Goal: Register for event/course

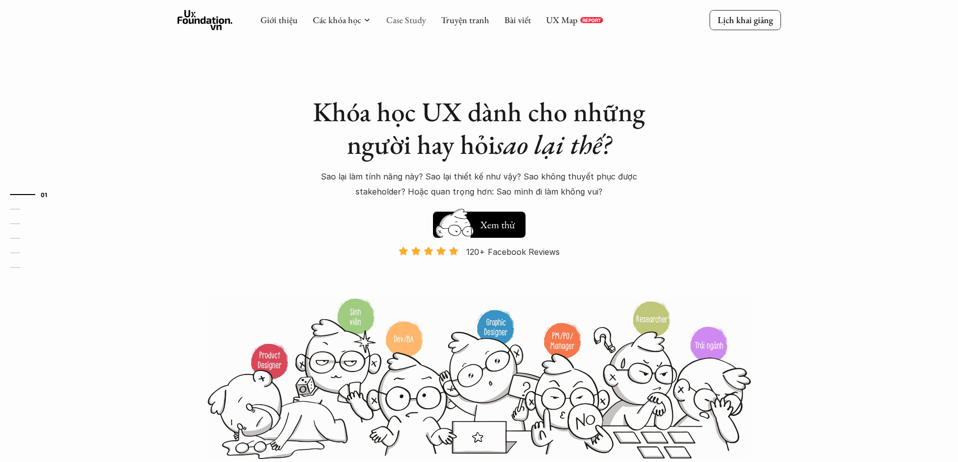
click at [408, 21] on link "Case Study" at bounding box center [406, 20] width 40 height 12
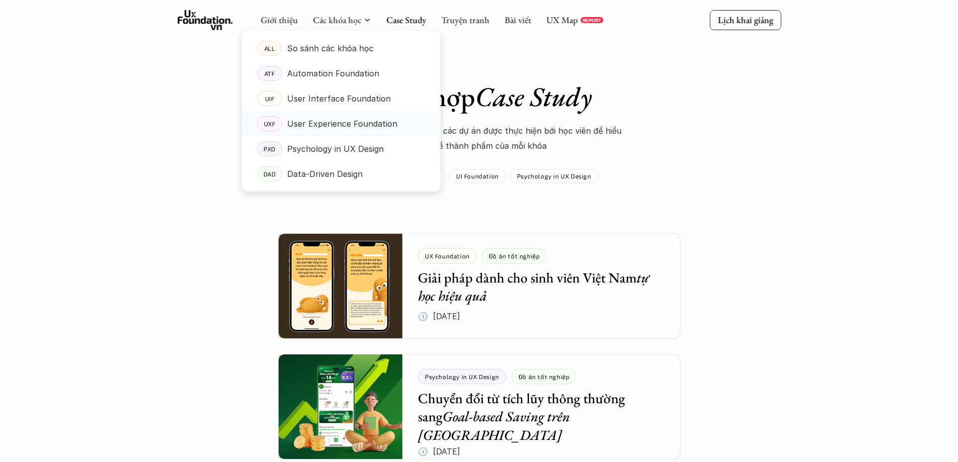
click at [322, 122] on p "User Experience Foundation" at bounding box center [342, 123] width 110 height 15
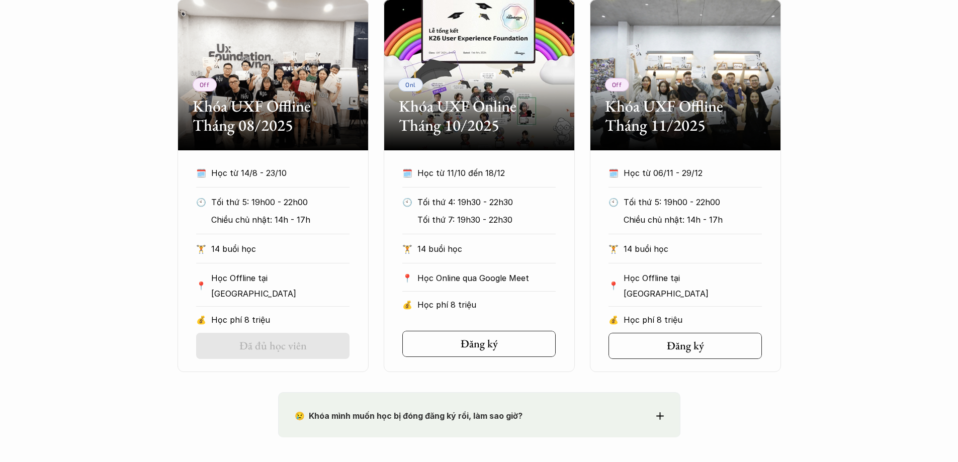
scroll to position [537, 0]
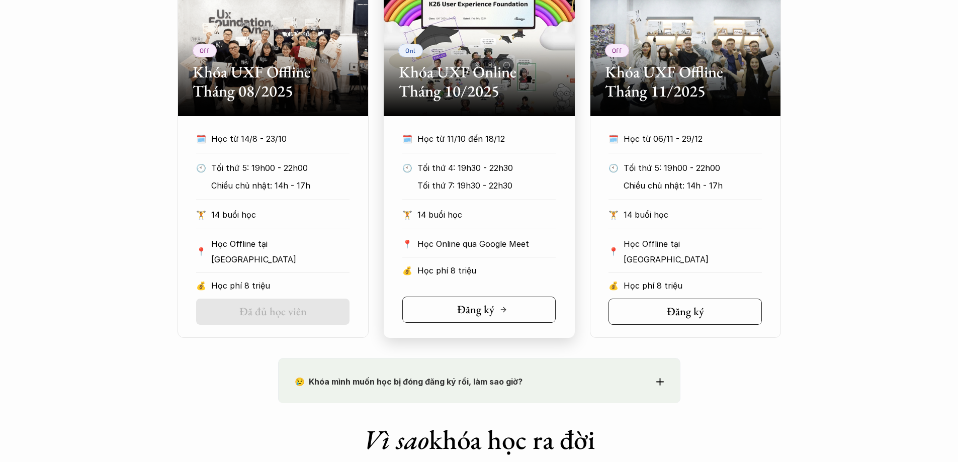
click at [436, 312] on link "Đăng ký" at bounding box center [478, 310] width 153 height 26
click at [683, 311] on h5 "Đăng ký" at bounding box center [681, 311] width 37 height 13
click at [474, 312] on h5 "Đăng ký" at bounding box center [475, 309] width 37 height 13
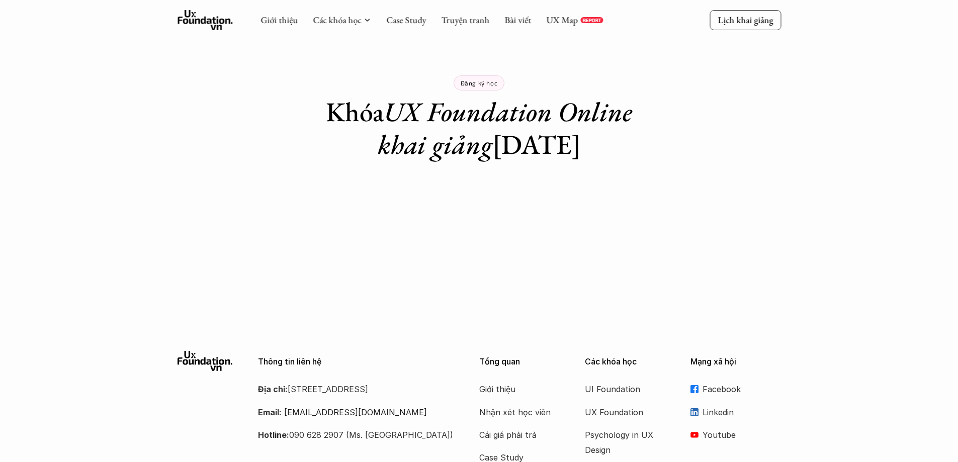
click at [483, 79] on p "Đăng ký học" at bounding box center [479, 82] width 37 height 7
click at [482, 82] on p "Đăng ký học" at bounding box center [479, 82] width 37 height 7
